Goal: Task Accomplishment & Management: Complete application form

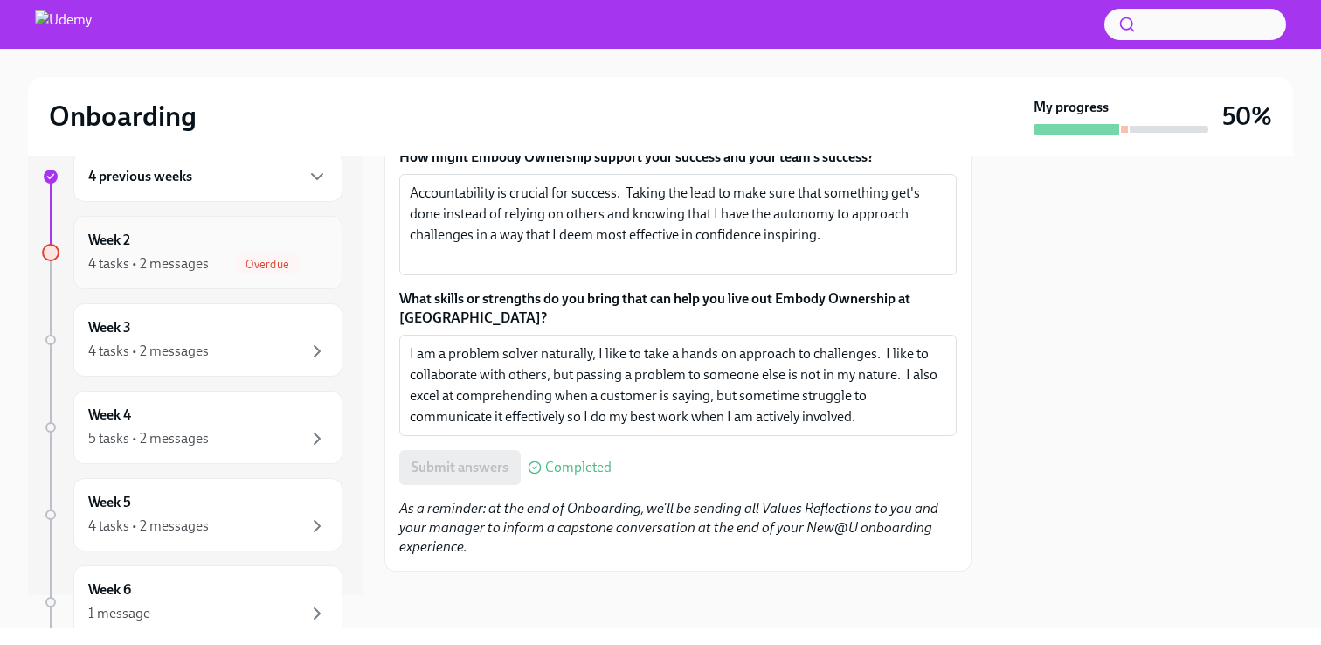
scroll to position [31, 0]
click at [232, 266] on div "4 tasks • 2 messages Overdue" at bounding box center [207, 264] width 239 height 21
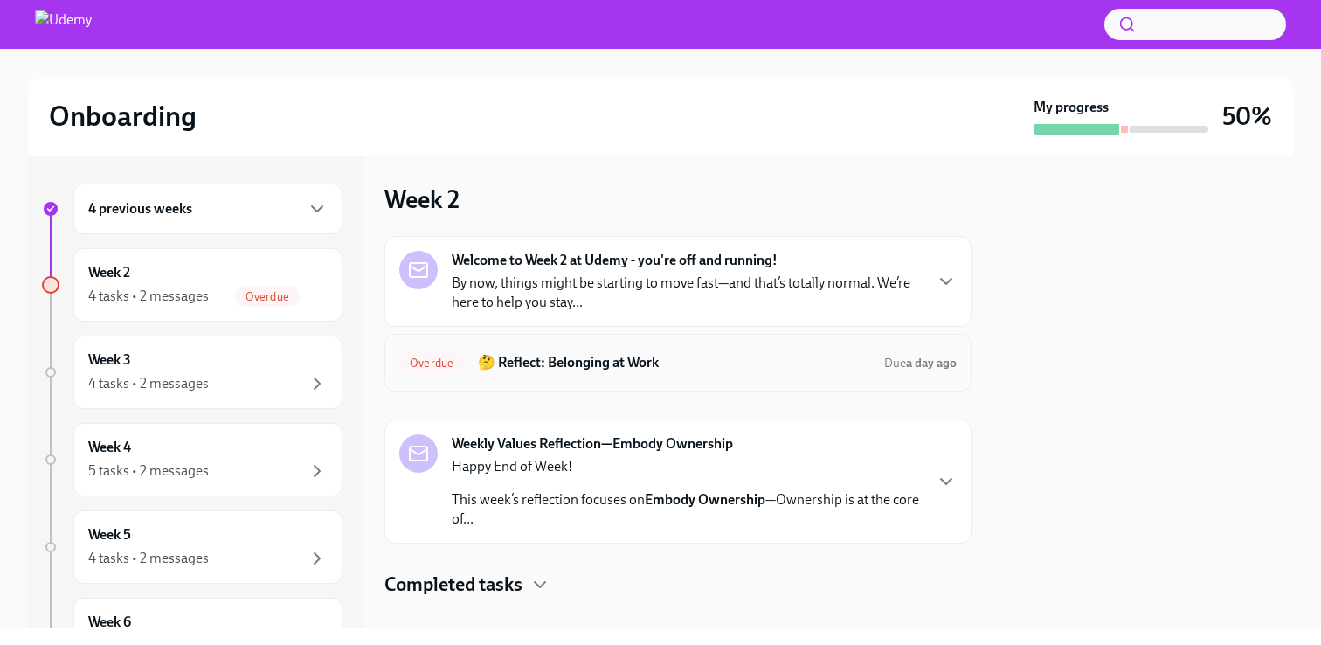
click at [695, 366] on h6 "🤔 Reflect: Belonging at Work" at bounding box center [674, 362] width 392 height 19
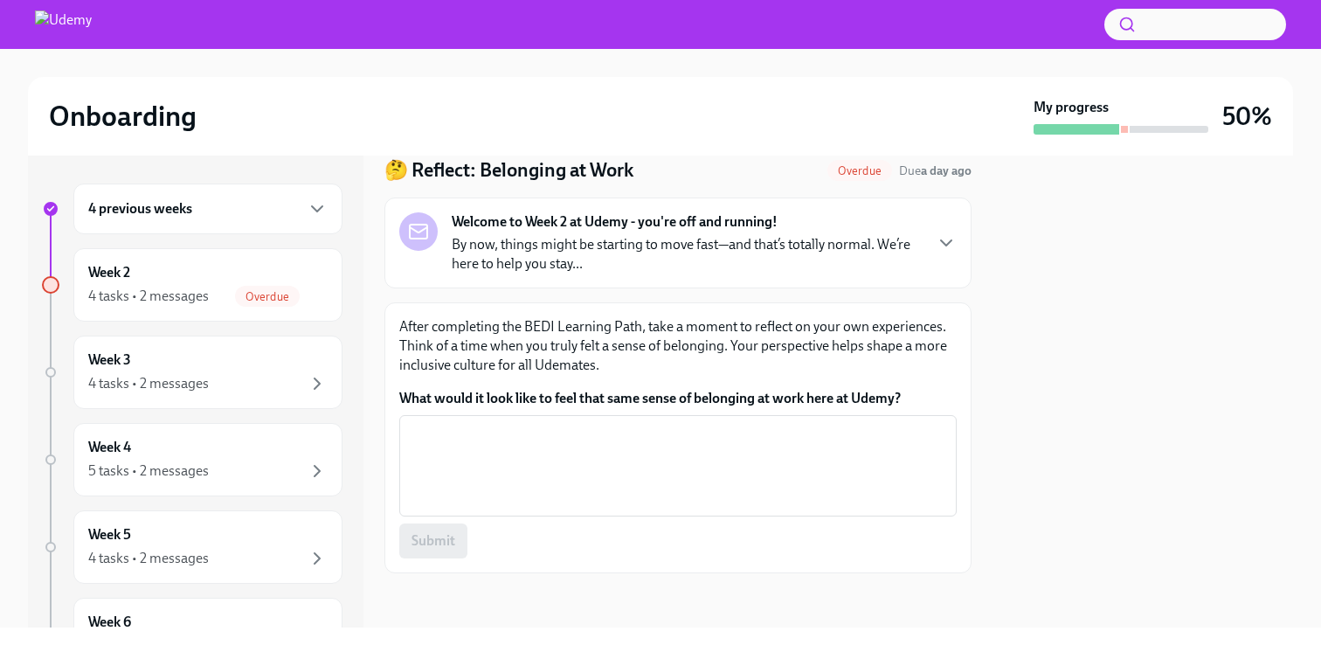
scroll to position [63, 0]
click at [744, 342] on p "After completing the BEDI Learning Path, take a moment to reflect on your own e…" at bounding box center [677, 344] width 557 height 58
click at [669, 363] on p "After completing the BEDI Learning Path, take a moment to reflect on your own e…" at bounding box center [677, 344] width 557 height 58
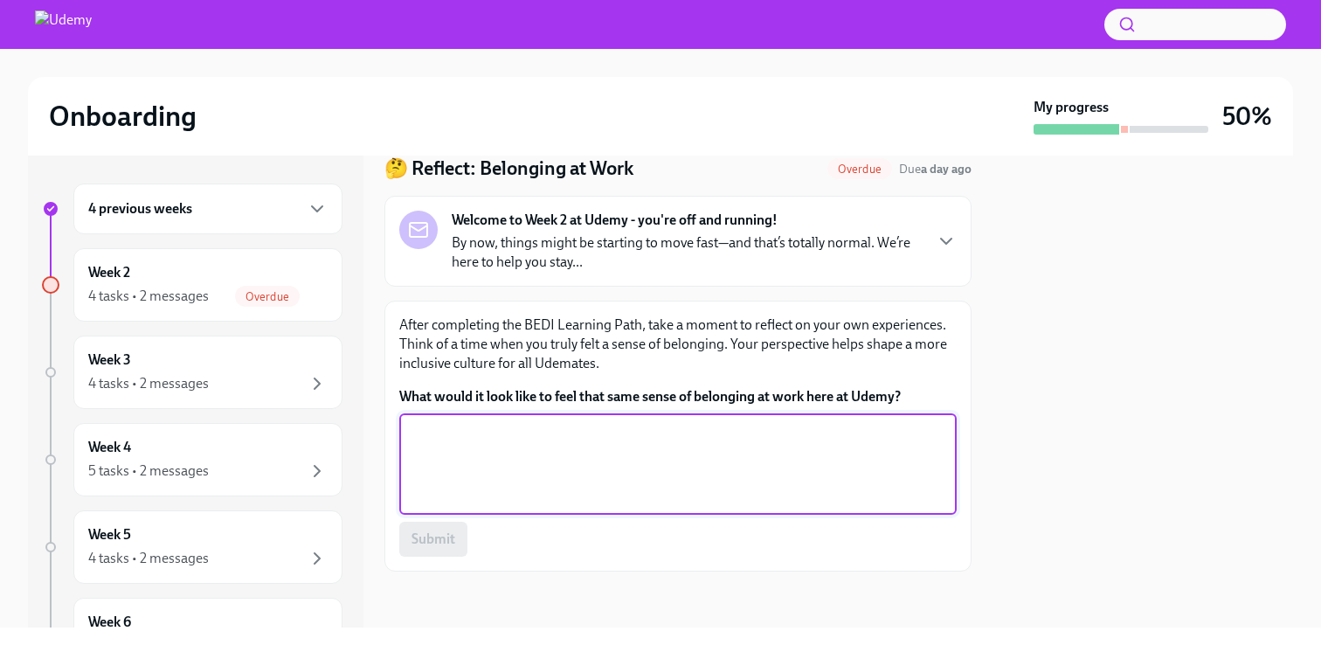
click at [662, 458] on textarea "What would it look like to feel that same sense of belonging at work here at Ud…" at bounding box center [678, 464] width 536 height 84
click at [280, 377] on div "4 tasks • 2 messages" at bounding box center [207, 383] width 239 height 21
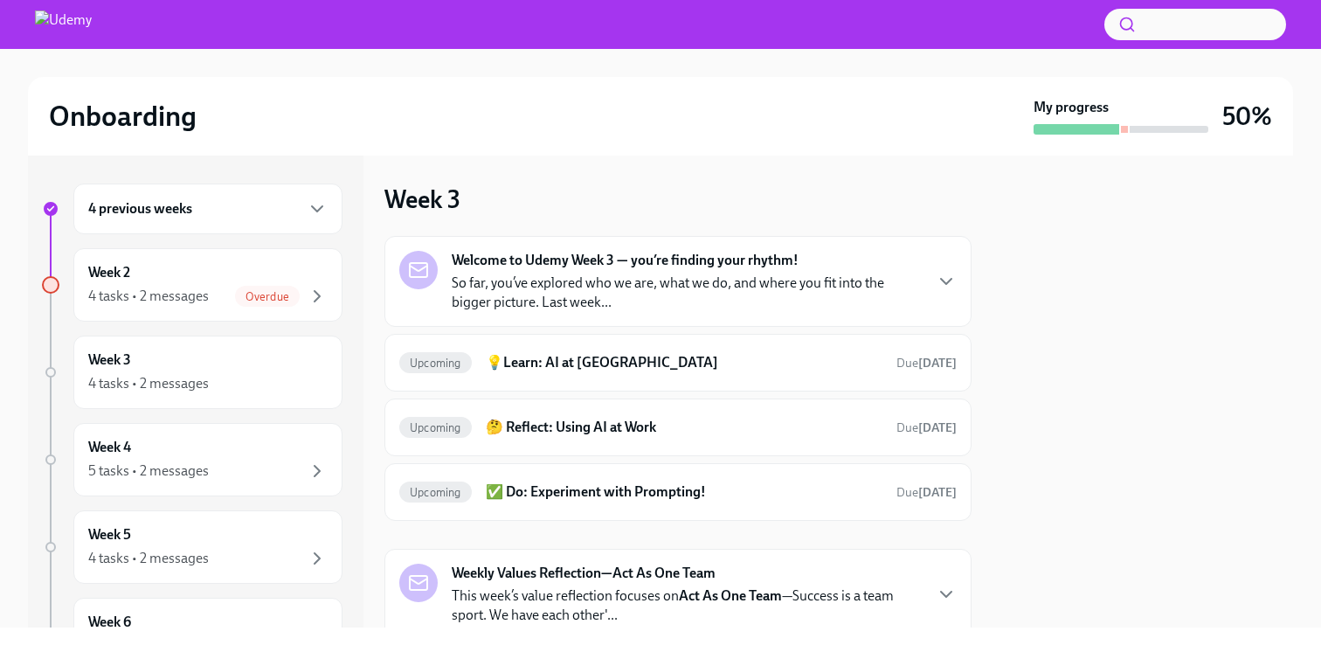
click at [685, 295] on p "So far, you’ve explored who we are, what we do, and where you fit into the bigg…" at bounding box center [687, 292] width 470 height 38
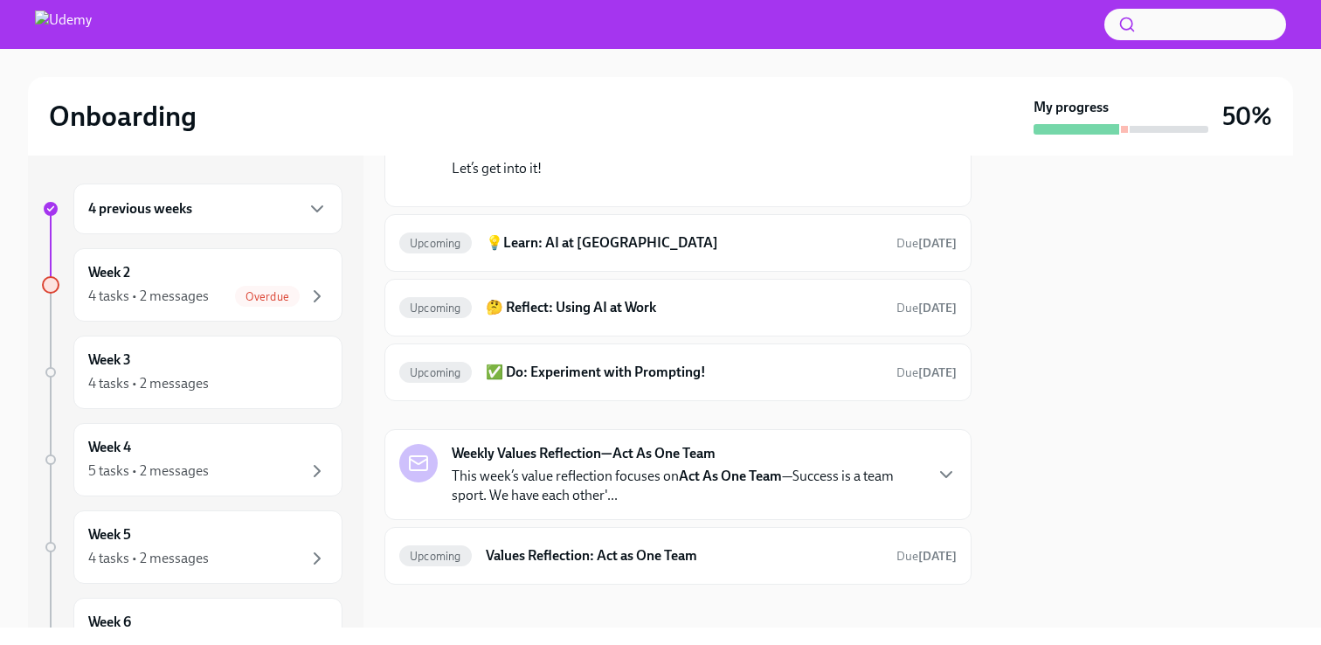
scroll to position [367, 0]
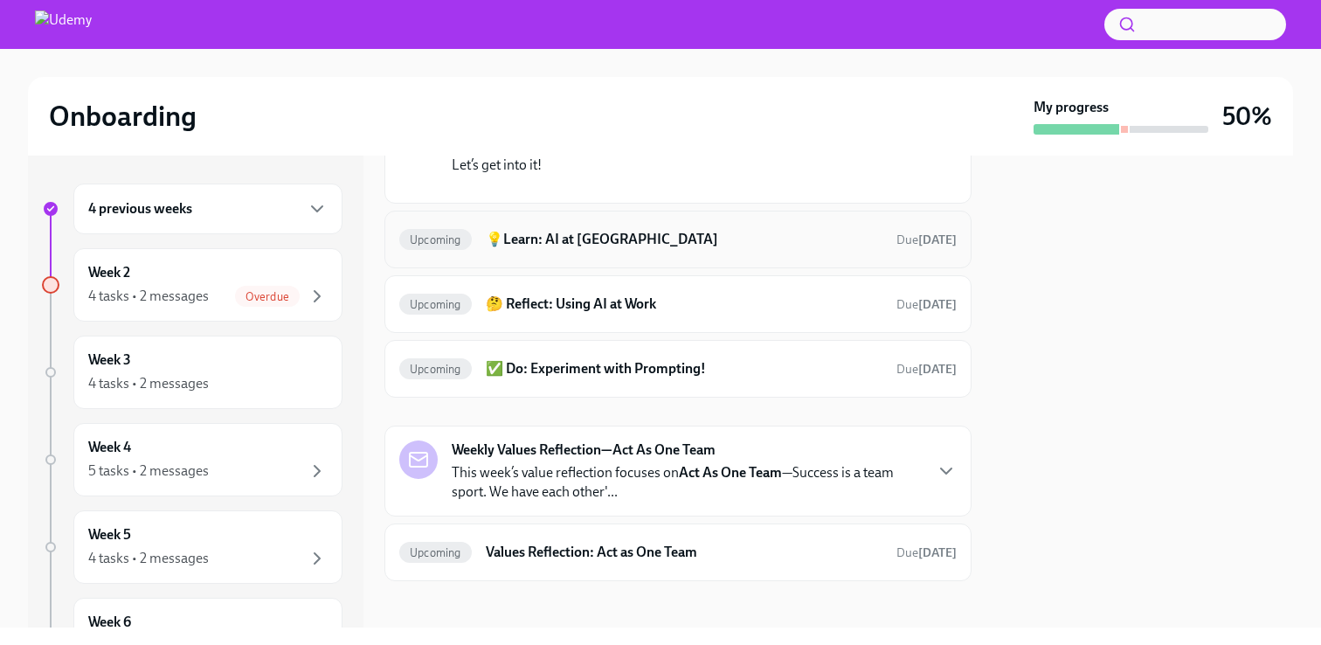
click at [633, 249] on h6 "💡Learn: AI at [GEOGRAPHIC_DATA]" at bounding box center [684, 239] width 397 height 19
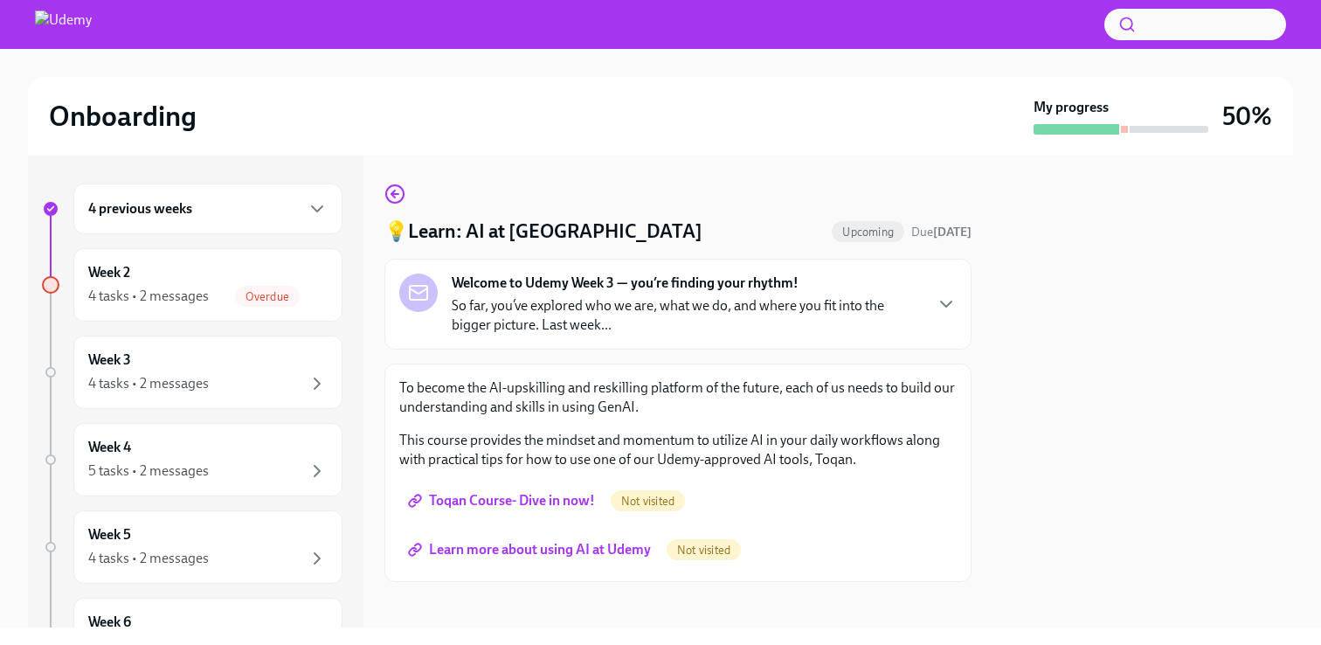
scroll to position [10, 0]
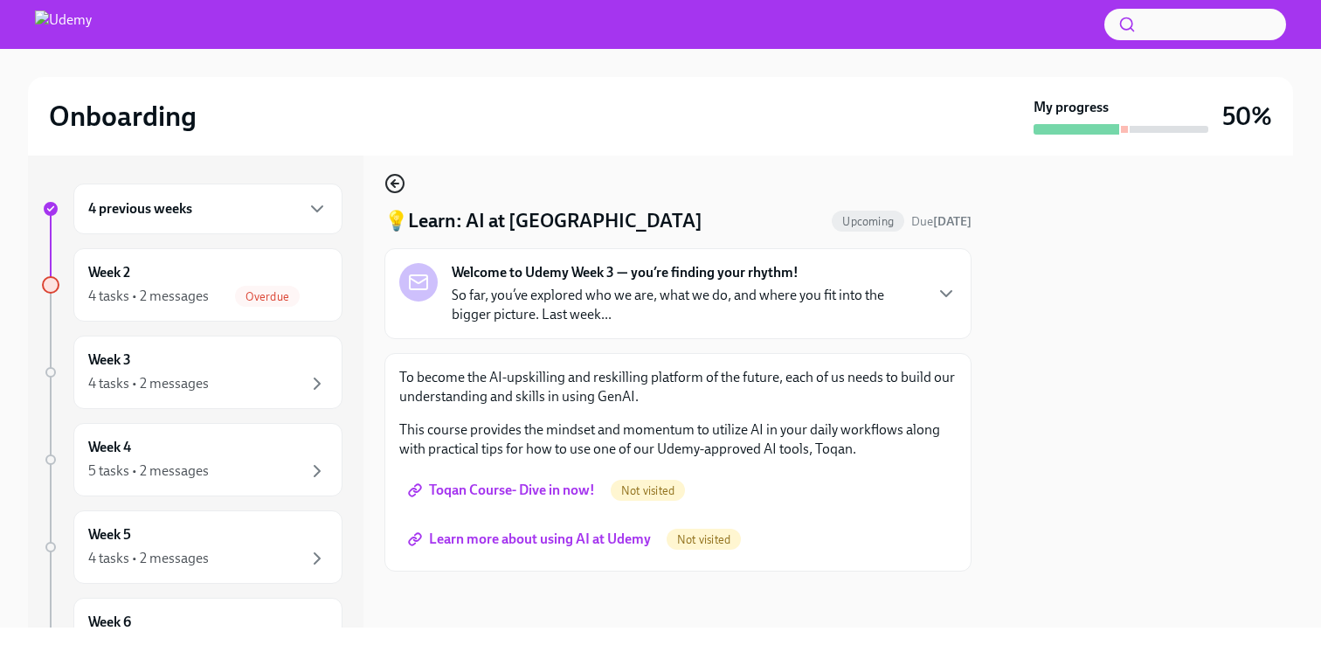
click at [402, 188] on circle "button" at bounding box center [394, 183] width 17 height 17
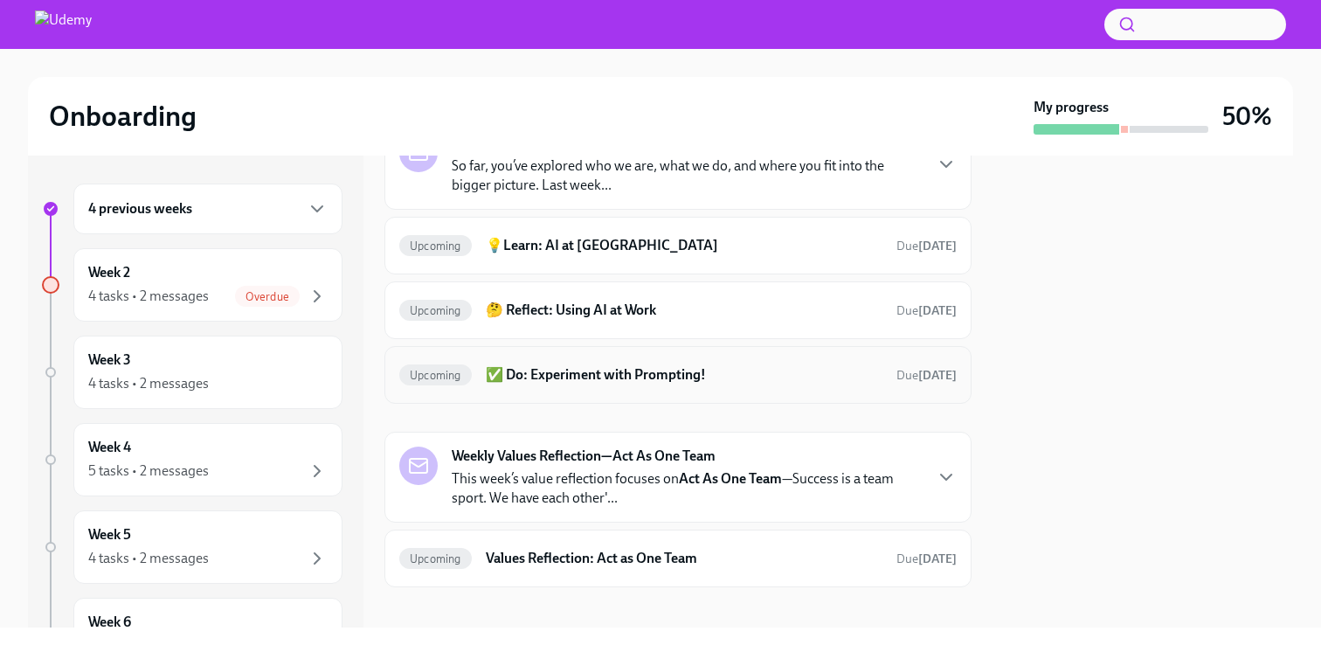
scroll to position [133, 0]
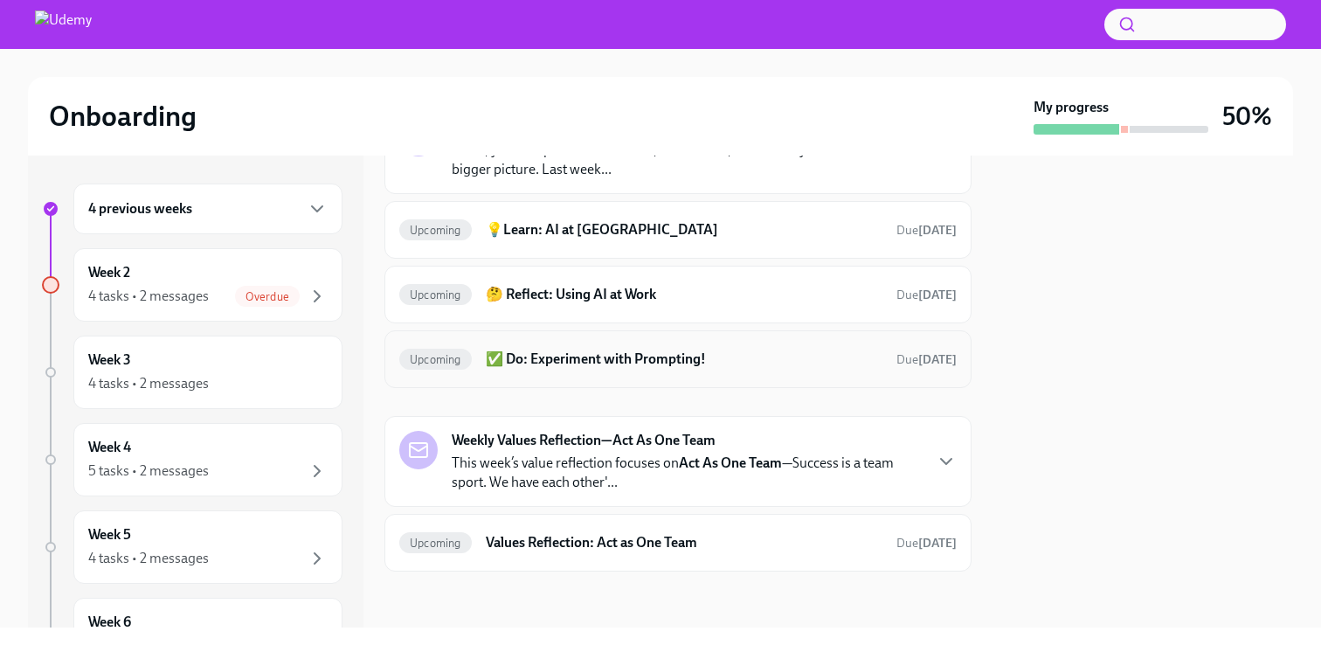
click at [702, 343] on div "Upcoming ✅ Do: Experiment with Prompting! Due in 5 days" at bounding box center [677, 359] width 587 height 58
click at [694, 361] on h6 "✅ Do: Experiment with Prompting!" at bounding box center [684, 358] width 397 height 19
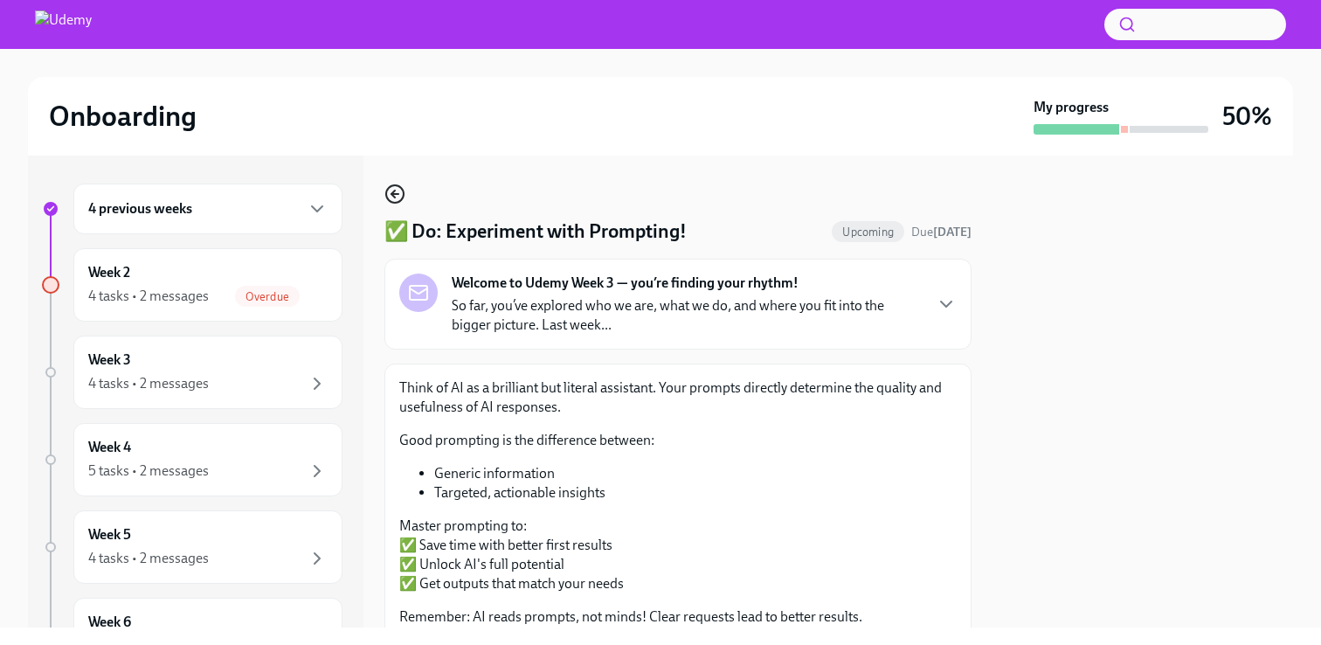
click at [386, 192] on circle "button" at bounding box center [394, 193] width 17 height 17
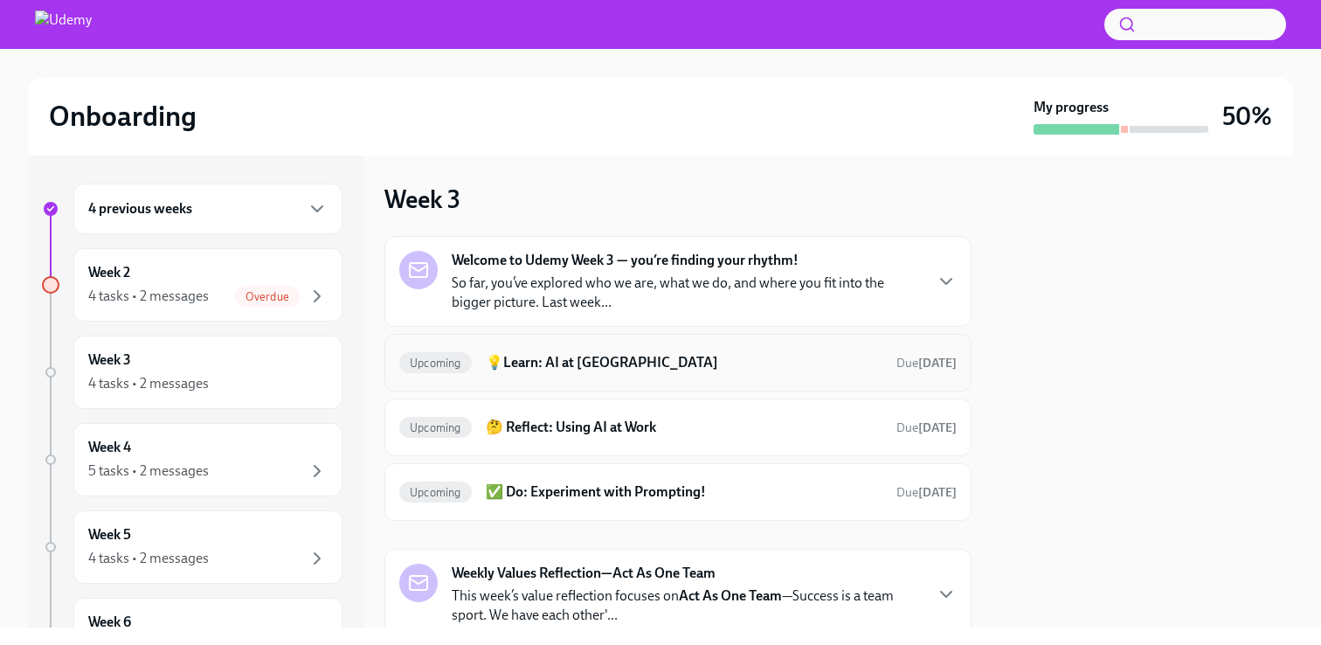
scroll to position [133, 0]
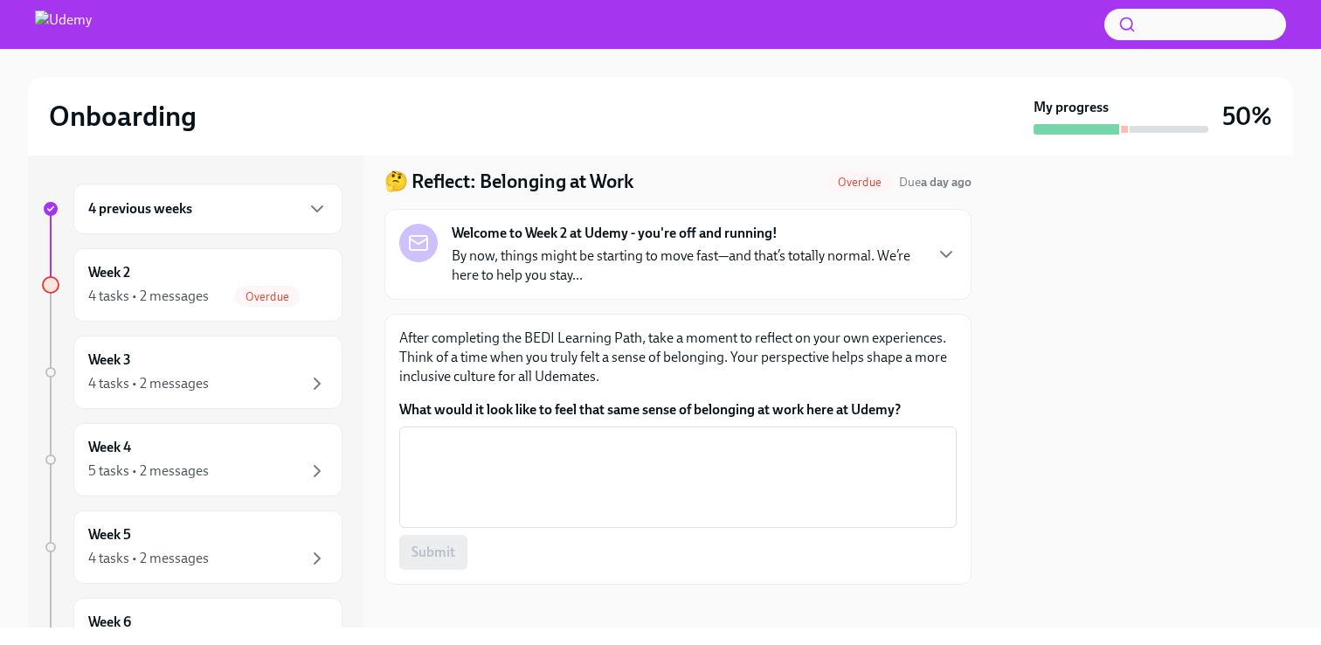
scroll to position [63, 0]
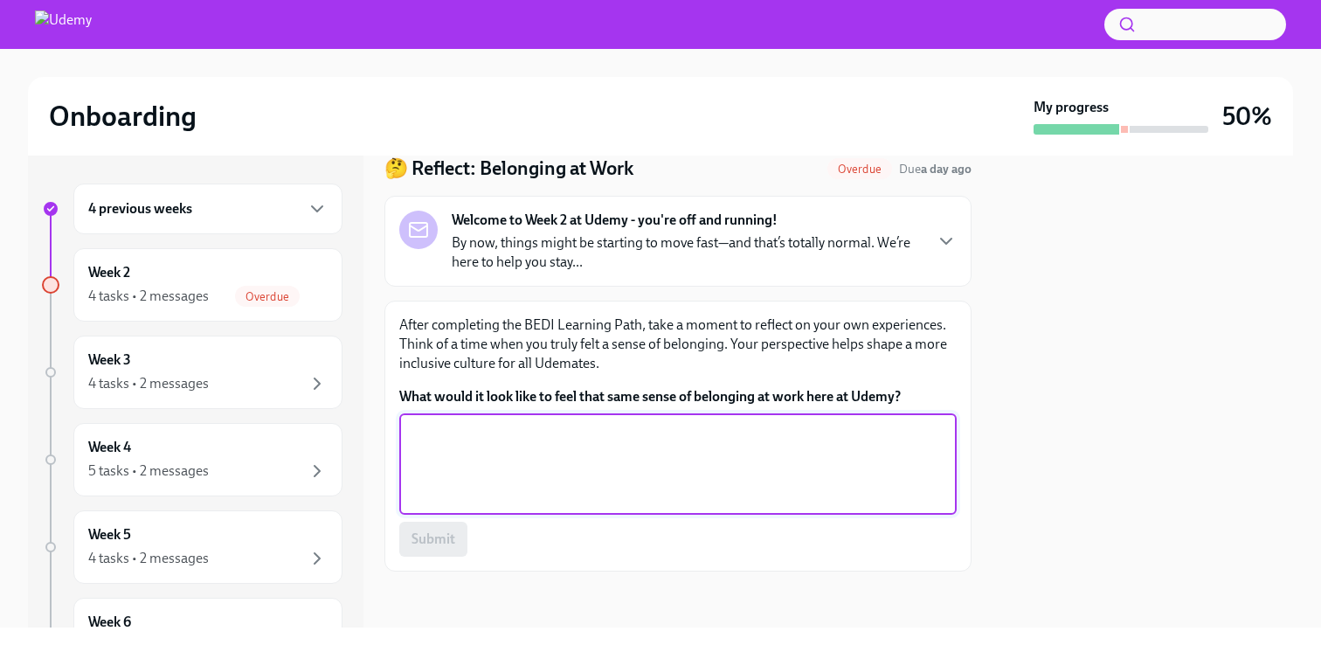
click at [568, 447] on textarea "What would it look like to feel that same sense of belonging at work here at Ud…" at bounding box center [678, 464] width 536 height 84
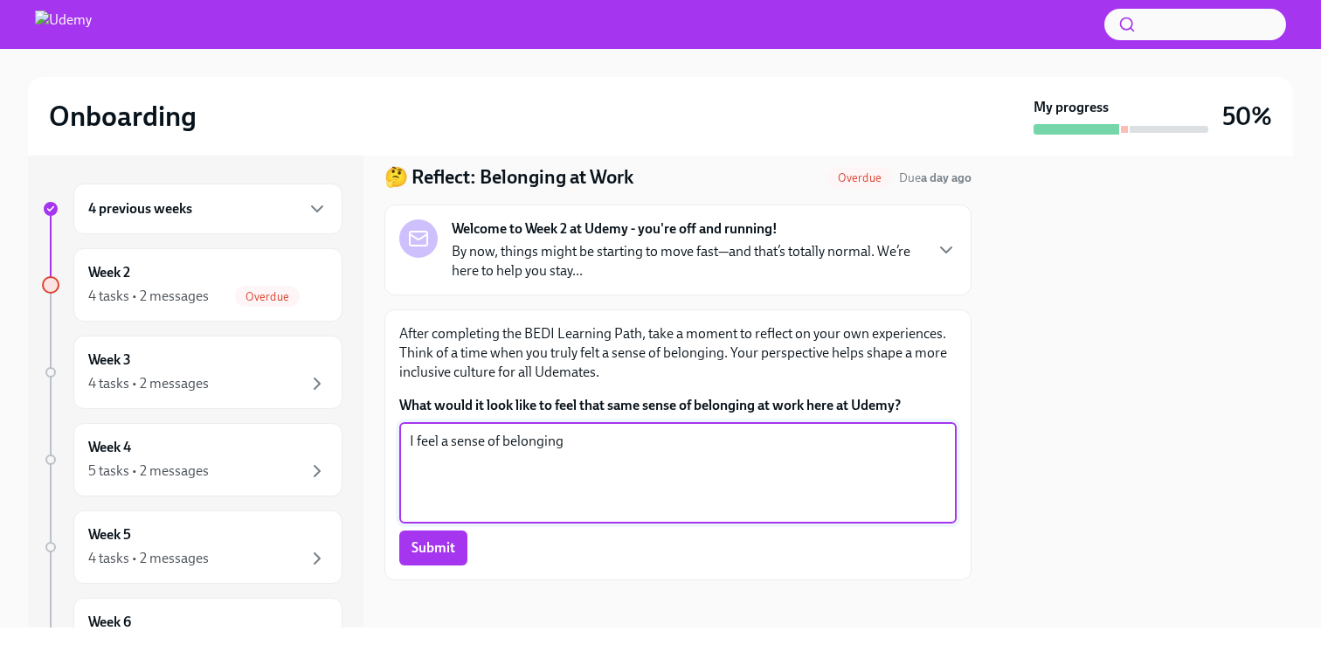
scroll to position [56, 0]
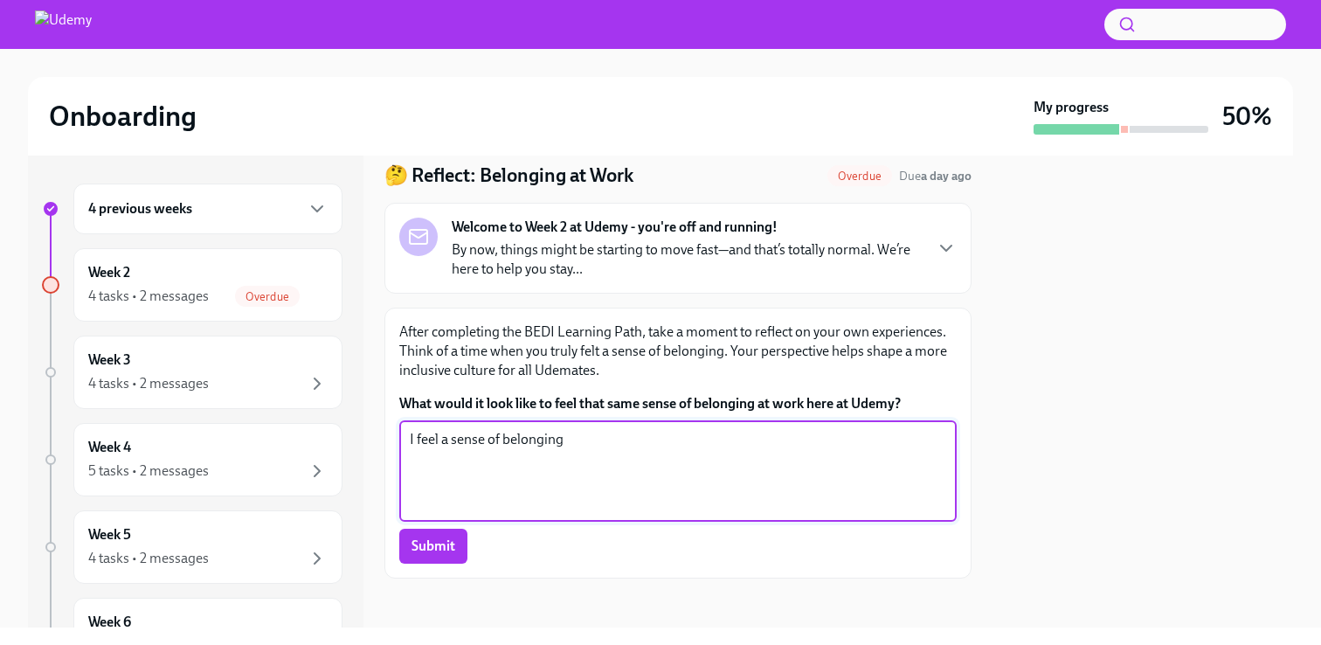
drag, startPoint x: 587, startPoint y: 441, endPoint x: 430, endPoint y: 446, distance: 157.3
click at [430, 446] on textarea "I feel a sense of belonging" at bounding box center [678, 471] width 536 height 84
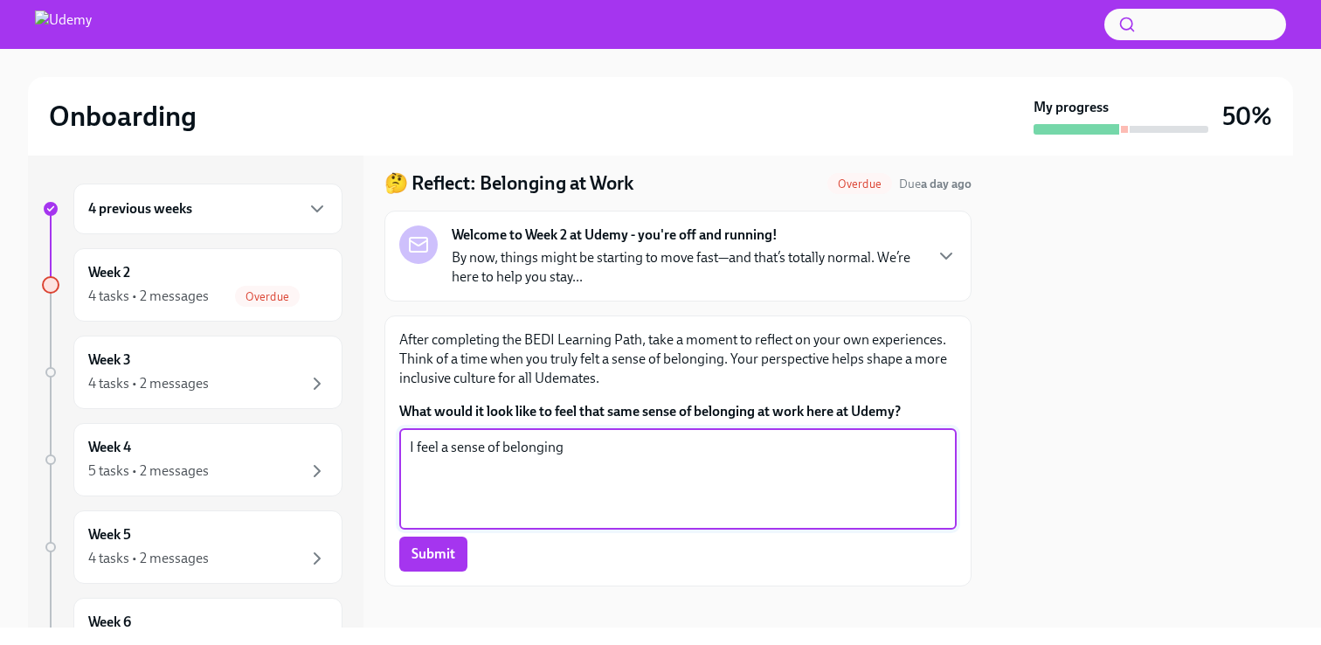
drag, startPoint x: 618, startPoint y: 441, endPoint x: 581, endPoint y: 444, distance: 36.8
click at [617, 441] on textarea "I feel a sense of belonging" at bounding box center [678, 479] width 536 height 84
drag, startPoint x: 556, startPoint y: 449, endPoint x: 446, endPoint y: 452, distance: 110.1
click at [430, 453] on textarea "I feel a sense of belonging" at bounding box center [678, 479] width 536 height 84
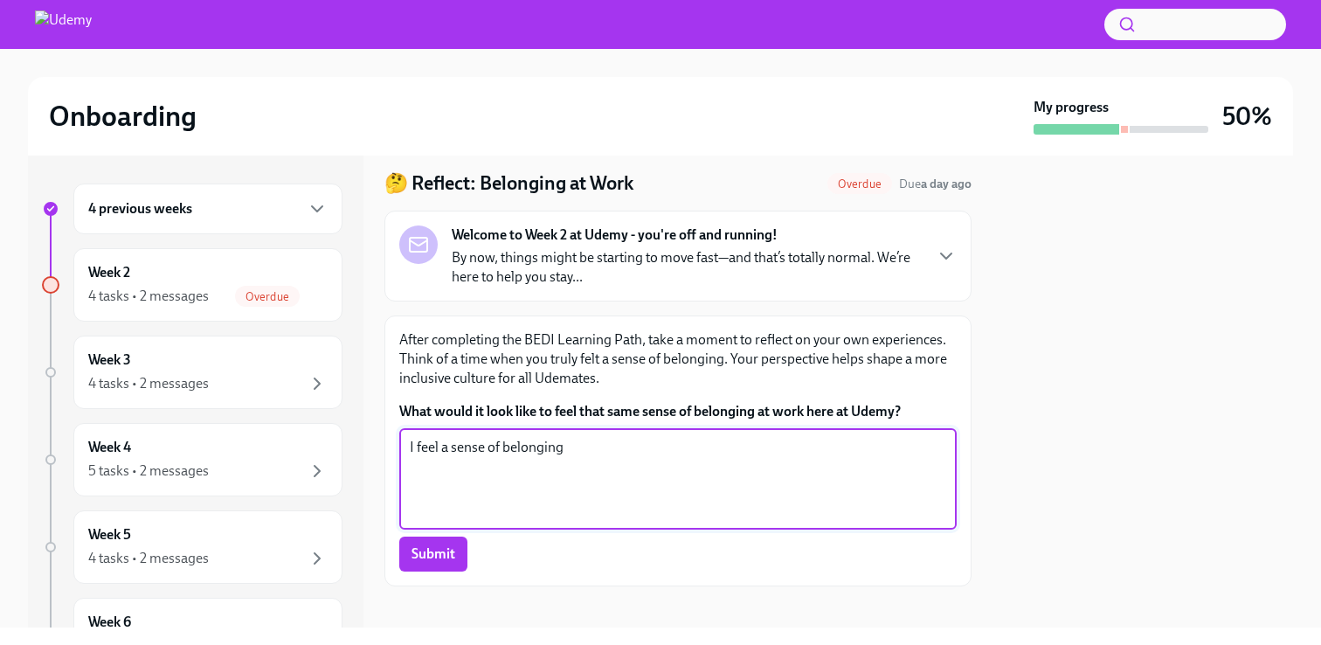
scroll to position [44, 0]
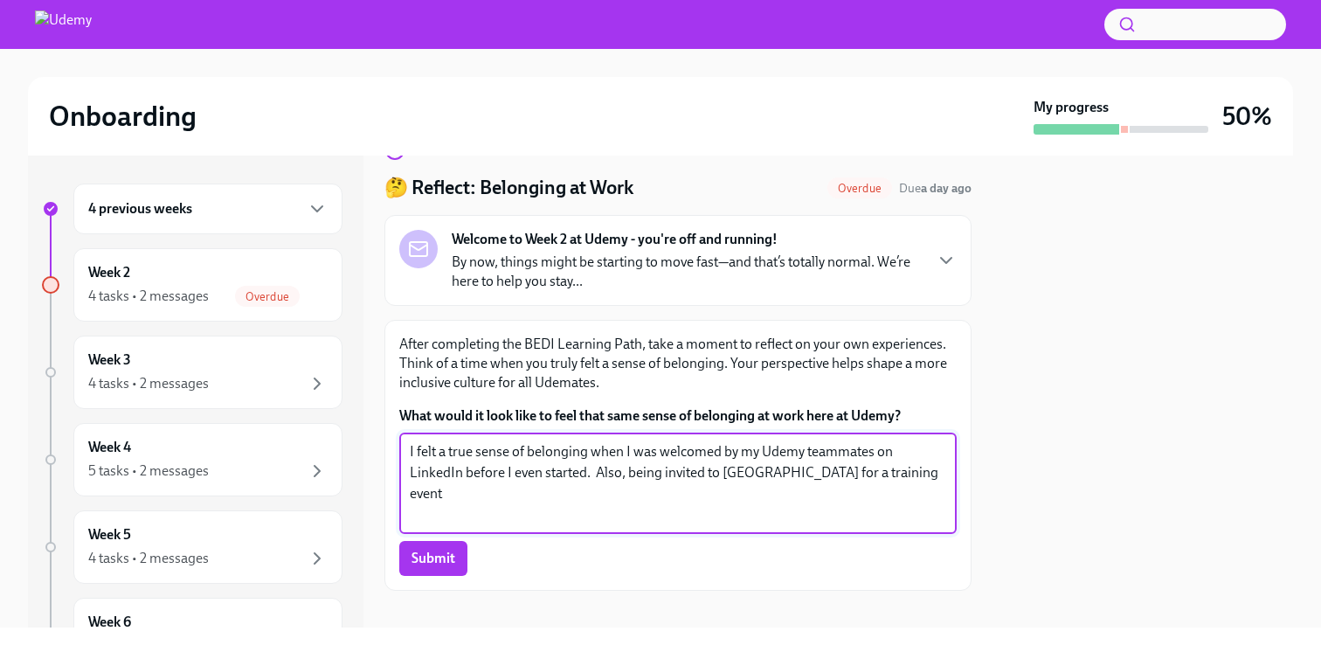
drag, startPoint x: 890, startPoint y: 472, endPoint x: 783, endPoint y: 472, distance: 107.5
click at [783, 472] on textarea "I felt a true sense of belonging when I was welcomed by my Udemy teammates on L…" at bounding box center [678, 483] width 536 height 84
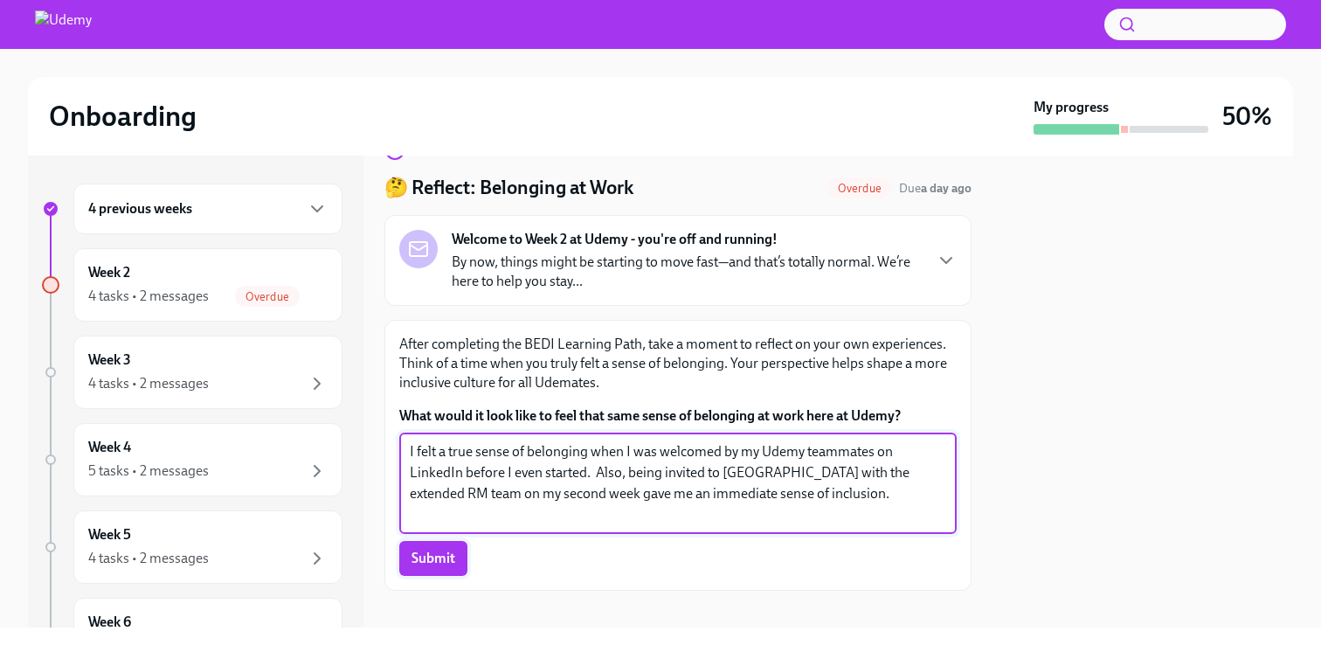
type textarea "I felt a true sense of belonging when I was welcomed by my Udemy teammates on L…"
click at [453, 574] on button "Submit" at bounding box center [433, 558] width 68 height 35
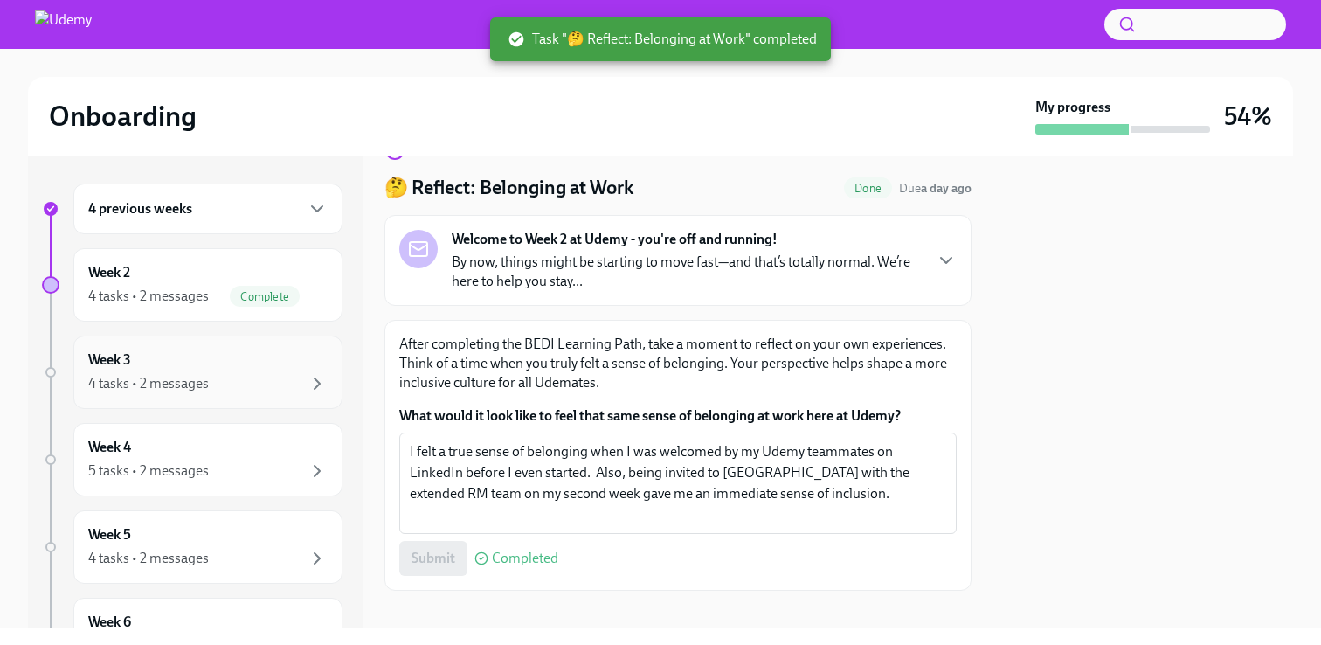
click at [254, 352] on div "Week 3 4 tasks • 2 messages" at bounding box center [207, 372] width 239 height 44
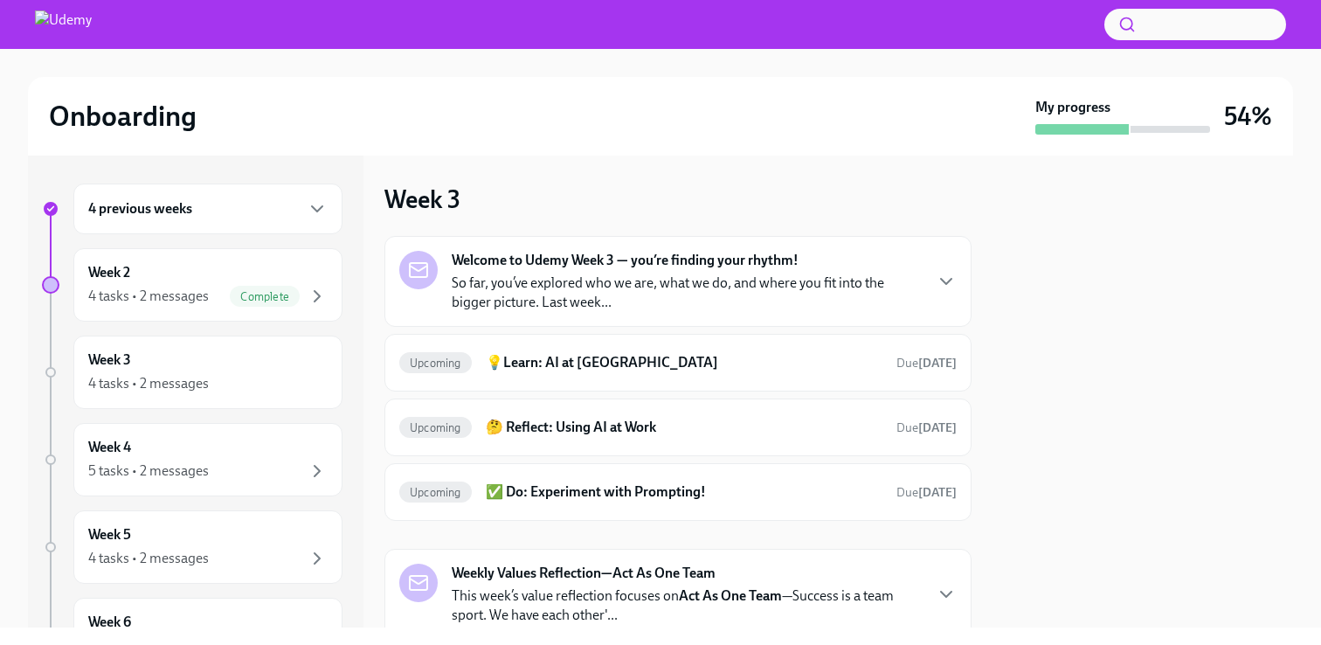
click at [638, 286] on p "So far, you’ve explored who we are, what we do, and where you fit into the bigg…" at bounding box center [687, 292] width 470 height 38
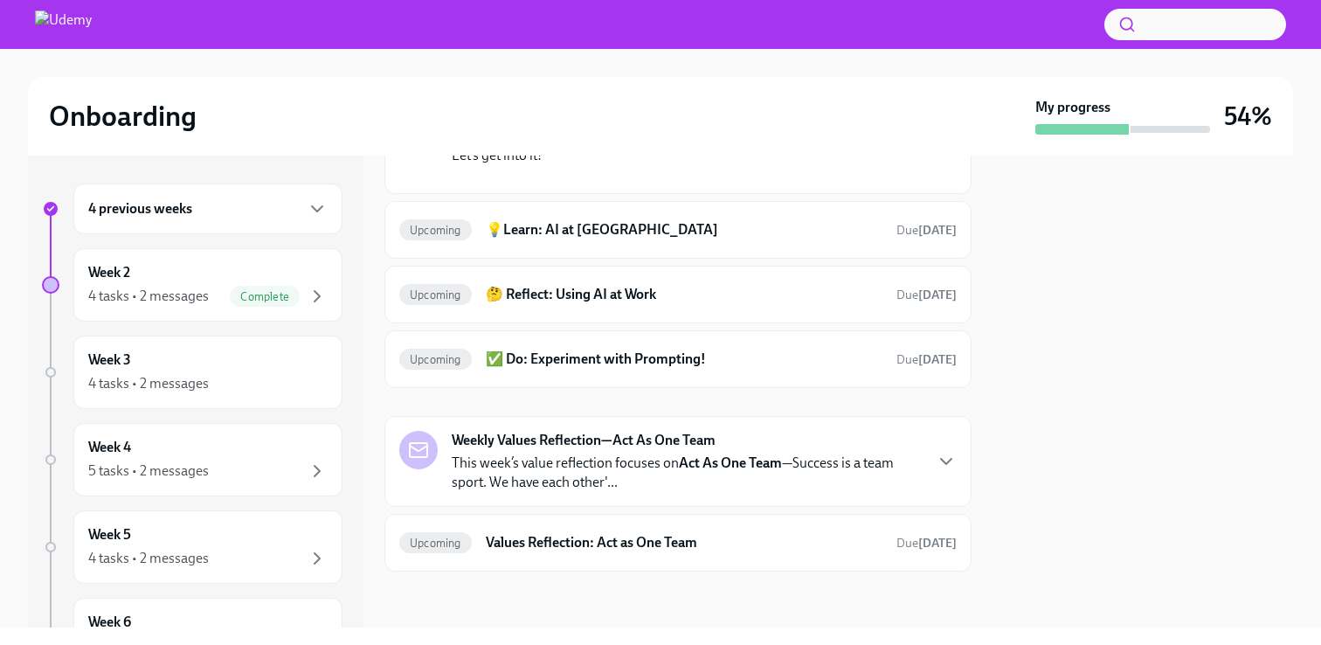
scroll to position [427, 0]
click at [596, 244] on div "Upcoming 💡Learn: AI at Udemy Due [DATE]" at bounding box center [677, 230] width 557 height 28
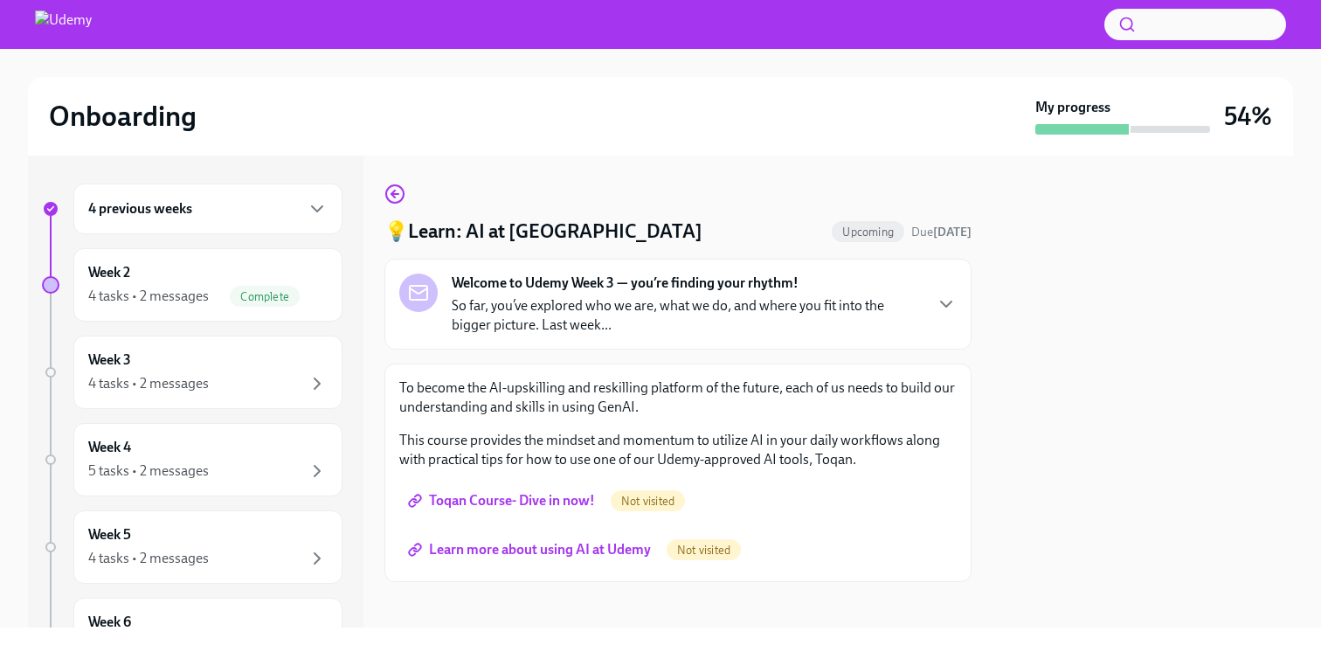
scroll to position [10, 0]
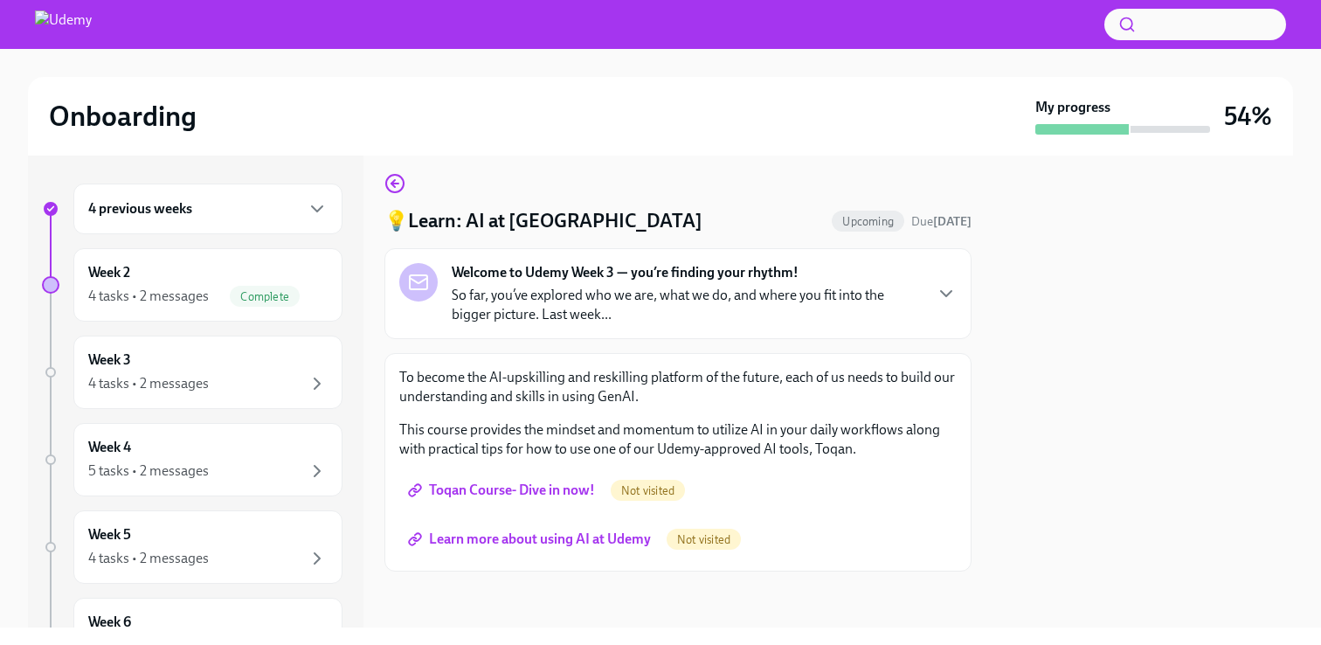
click at [535, 484] on span "Toqan Course- Dive in now!" at bounding box center [503, 489] width 183 height 17
